Goal: Obtain resource: Obtain resource

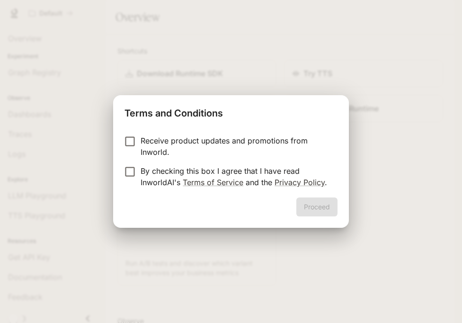
click at [260, 178] on p "By checking this box I agree that I have read InworldAI's Terms of Service and …" at bounding box center [236, 176] width 190 height 23
click at [305, 202] on button "Proceed" at bounding box center [317, 207] width 41 height 19
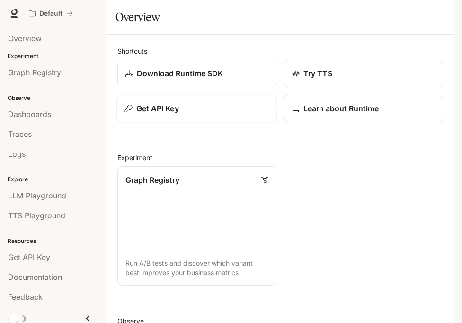
click at [217, 123] on button "Get API Key" at bounding box center [197, 109] width 161 height 28
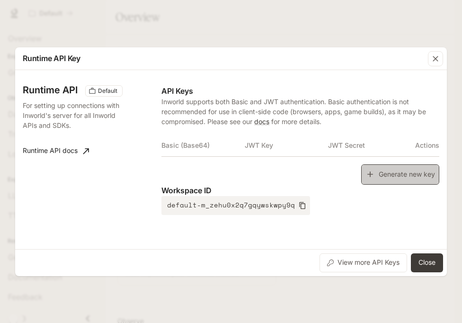
click at [383, 172] on button "Generate new key" at bounding box center [401, 174] width 78 height 20
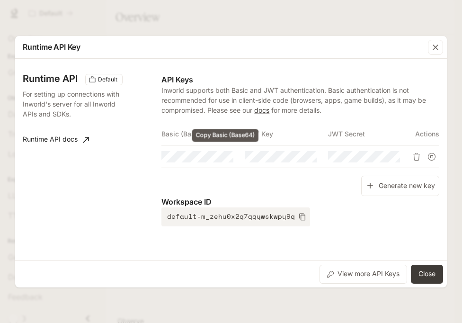
drag, startPoint x: 227, startPoint y: 161, endPoint x: 255, endPoint y: 179, distance: 33.9
click at [0, 0] on button "Copy Basic (Base64)" at bounding box center [0, 0] width 0 height 0
click at [421, 274] on button "Close" at bounding box center [427, 274] width 32 height 19
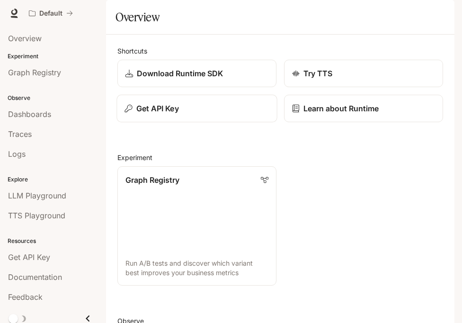
click at [242, 123] on button "Get API Key" at bounding box center [197, 109] width 161 height 28
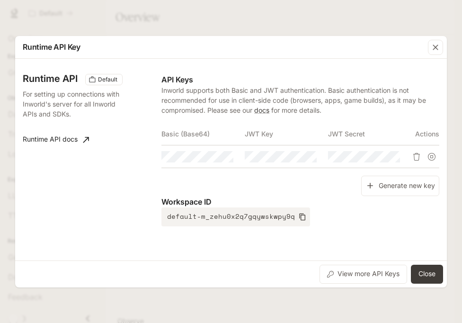
click at [222, 164] on td at bounding box center [203, 156] width 83 height 23
click at [226, 155] on icon "Copy Basic (Base64)" at bounding box center [226, 157] width 8 height 8
click at [430, 272] on button "Close" at bounding box center [427, 274] width 32 height 19
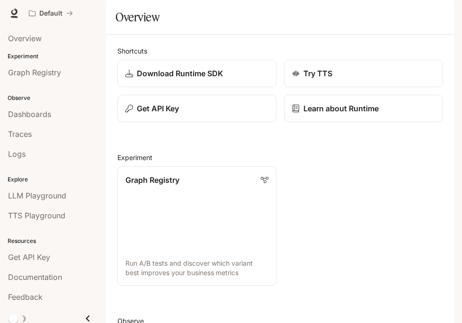
click at [445, 17] on div "button" at bounding box center [441, 13] width 13 height 13
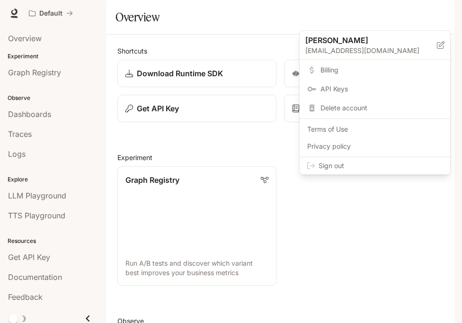
click at [360, 164] on span "Sign out" at bounding box center [381, 165] width 124 height 9
